Goal: Information Seeking & Learning: Learn about a topic

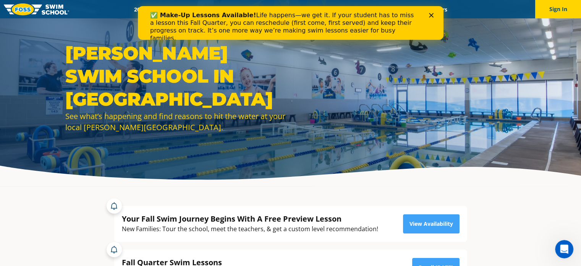
click at [428, 21] on div "✅ Make-Up Lessons Available! Life happens—we get it. If your student has to mis…" at bounding box center [290, 26] width 281 height 35
click at [430, 14] on icon "Close" at bounding box center [431, 15] width 5 height 5
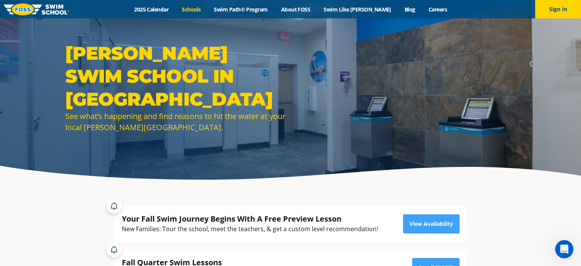
click at [200, 8] on link "Schools" at bounding box center [191, 9] width 32 height 7
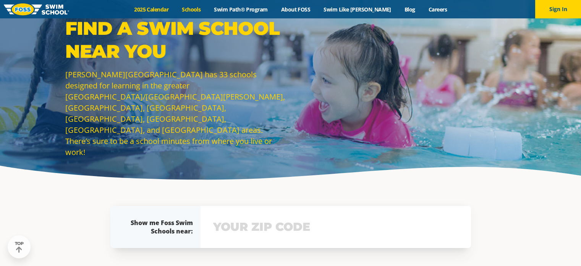
click at [172, 12] on link "2025 Calendar" at bounding box center [152, 9] width 48 height 7
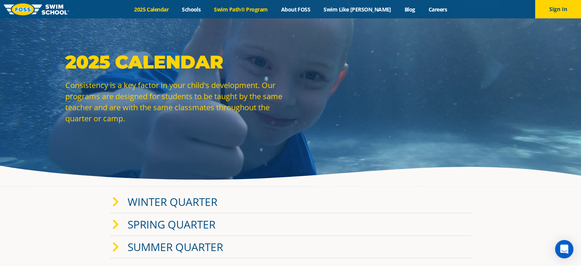
click at [257, 6] on link "Swim Path® Program" at bounding box center [241, 9] width 67 height 7
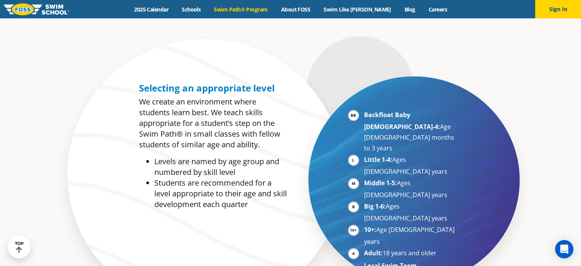
scroll to position [382, 0]
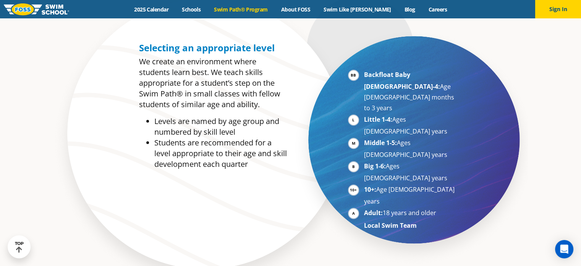
click at [380, 78] on strong "Backfloat Baby 1-4:" at bounding box center [402, 80] width 76 height 20
click at [364, 77] on li "Backfloat Baby 1-4: Age 6 months to 3 years" at bounding box center [411, 91] width 94 height 44
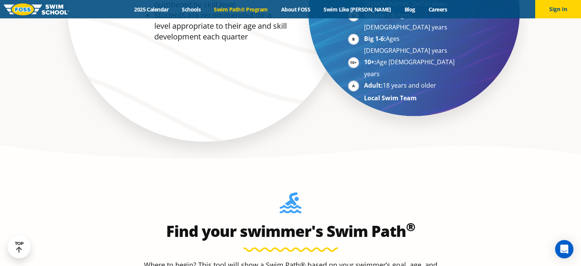
scroll to position [650, 0]
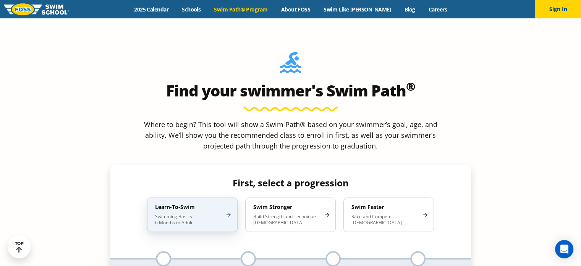
click at [209, 213] on p "Swimming Basics 6 Months to Adult" at bounding box center [188, 219] width 67 height 12
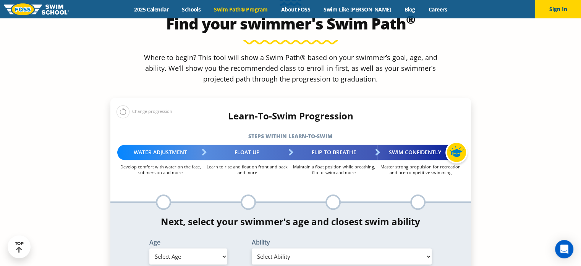
scroll to position [764, 0]
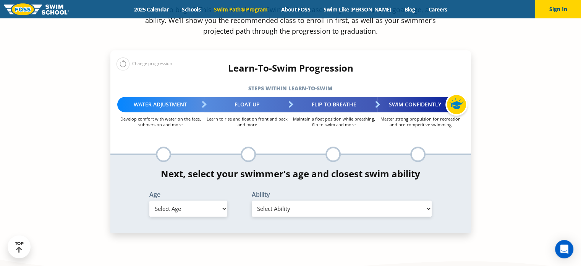
click at [212, 200] on select "Select Age 6 months - 1 year 1 year 2 years 3 years 4 years 5 years 6 years 7 y…" at bounding box center [188, 208] width 78 height 16
select select "6-months---1-year"
click at [149, 200] on select "Select Age 6 months - 1 year 1 year 2 years 3 years 4 years 5 years 6 years 7 y…" at bounding box center [188, 208] width 78 height 16
click at [328, 200] on select "Select Ability First in-water experience Comfortable with water poured over the…" at bounding box center [342, 208] width 180 height 16
click at [252, 200] on select "Select Ability First in-water experience Comfortable with water poured over the…" at bounding box center [342, 208] width 180 height 16
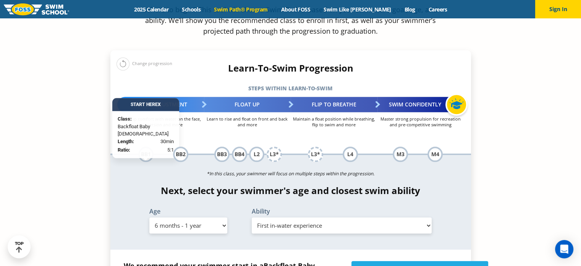
click at [280, 217] on select "Select Ability First in-water experience Comfortable with water poured over the…" at bounding box center [342, 225] width 180 height 16
select select "6-months---1-year-comfortable-with-water-poured-over-their-head-but-not-eyes-or…"
click at [252, 217] on select "Select Ability First in-water experience Comfortable with water poured over the…" at bounding box center [342, 225] width 180 height 16
click at [431, 265] on span "Backfloat Baby 1" at bounding box center [431, 269] width 102 height 7
